Goal: Check status: Check status

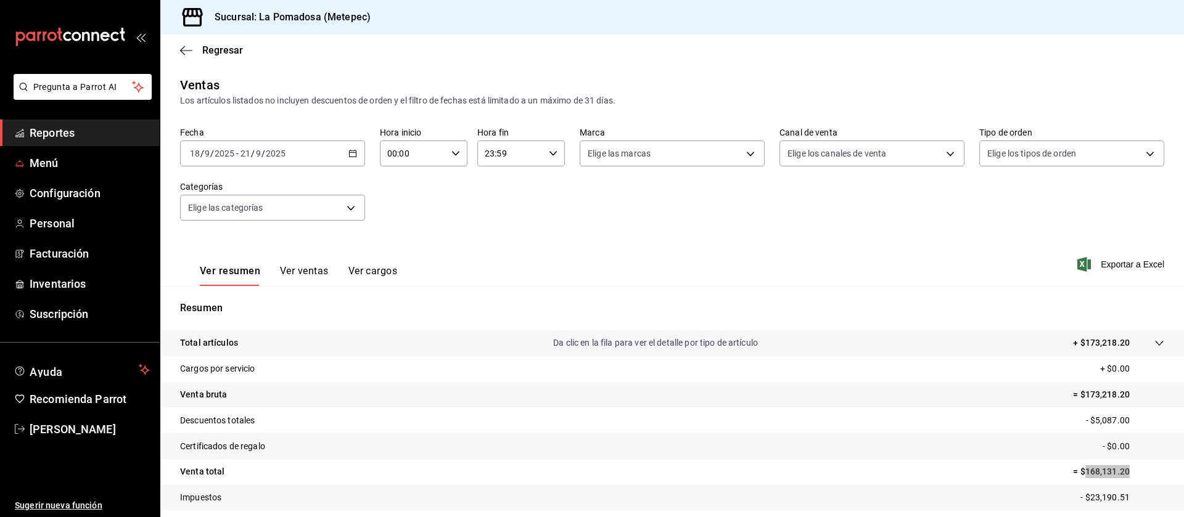
scroll to position [73, 0]
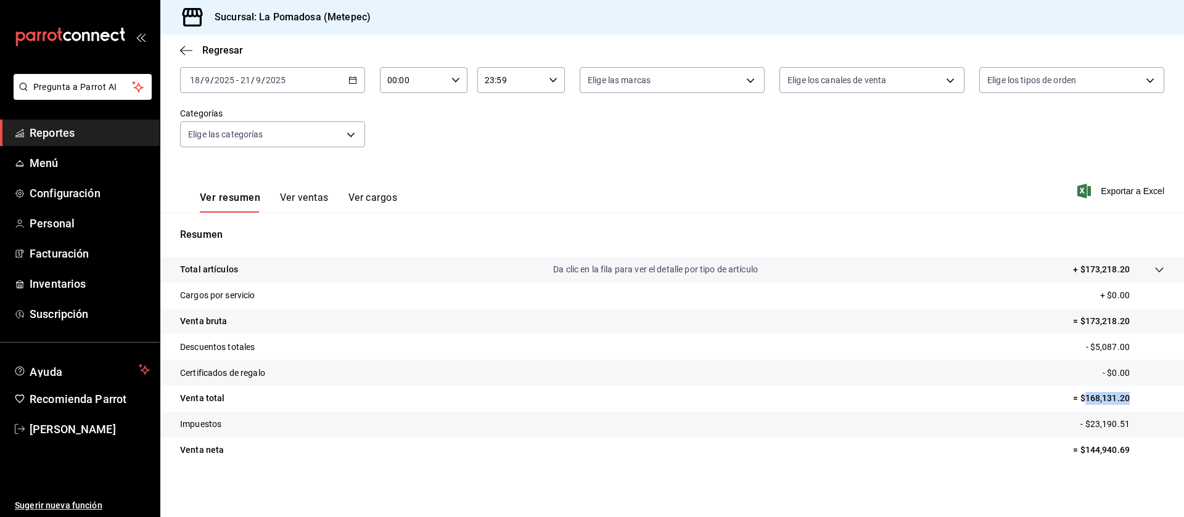
click at [76, 137] on span "Reportes" at bounding box center [90, 133] width 120 height 17
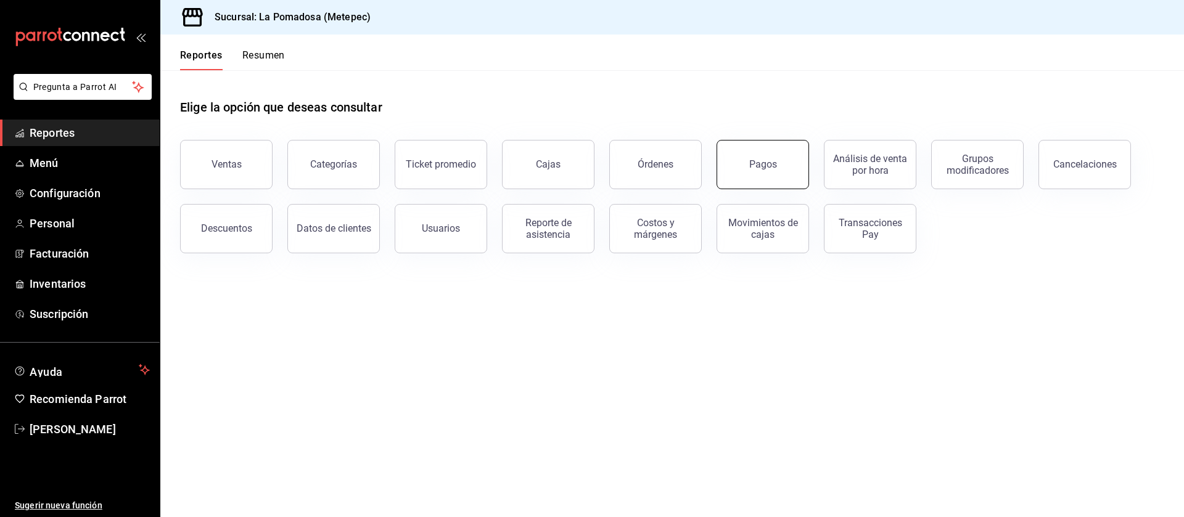
click at [755, 154] on button "Pagos" at bounding box center [762, 164] width 92 height 49
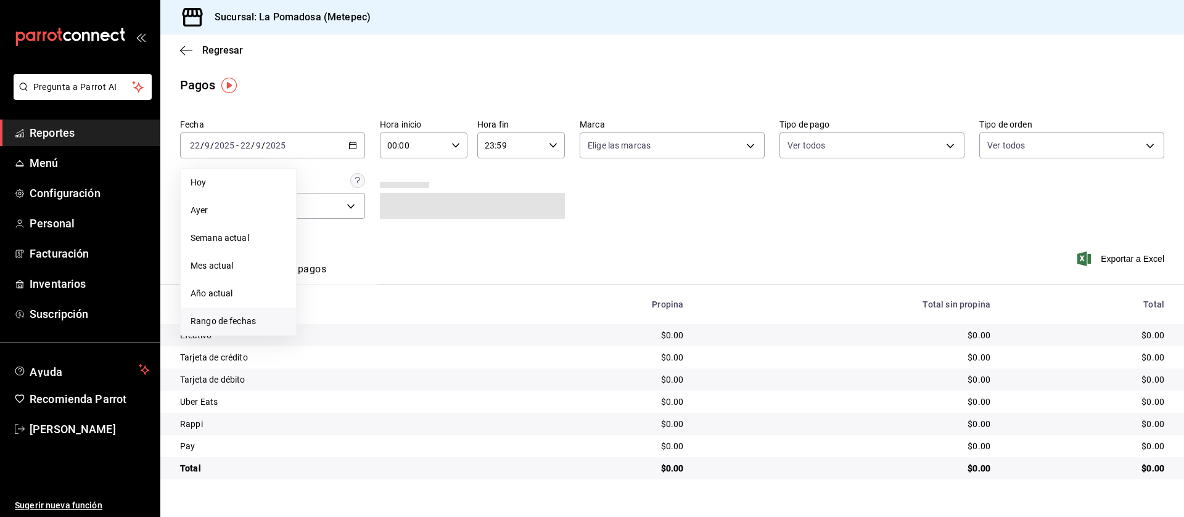
click at [236, 322] on span "Rango de fechas" at bounding box center [239, 321] width 96 height 13
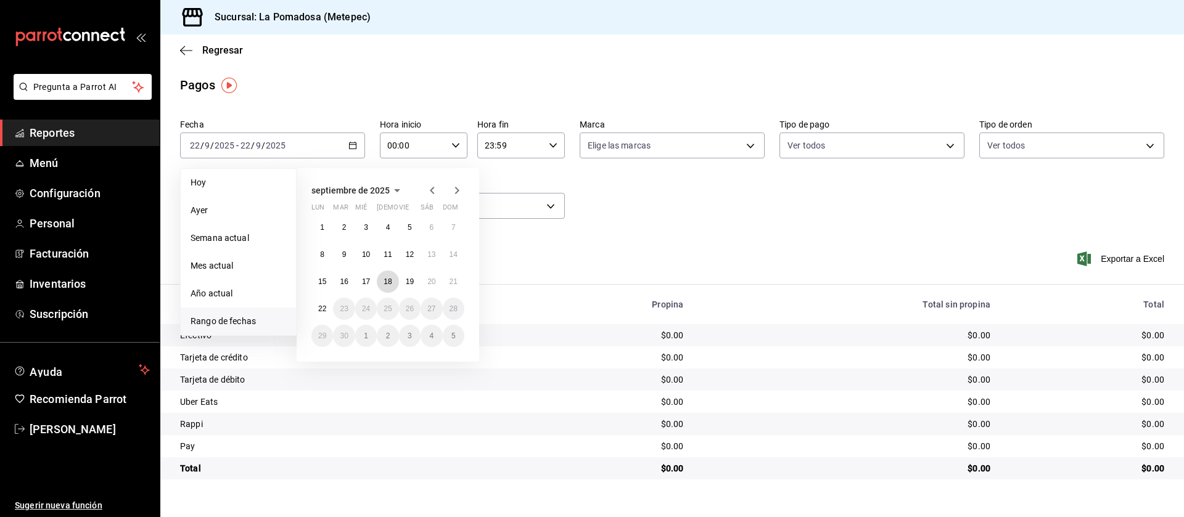
click at [383, 278] on button "18" at bounding box center [388, 282] width 22 height 22
